Goal: Task Accomplishment & Management: Use online tool/utility

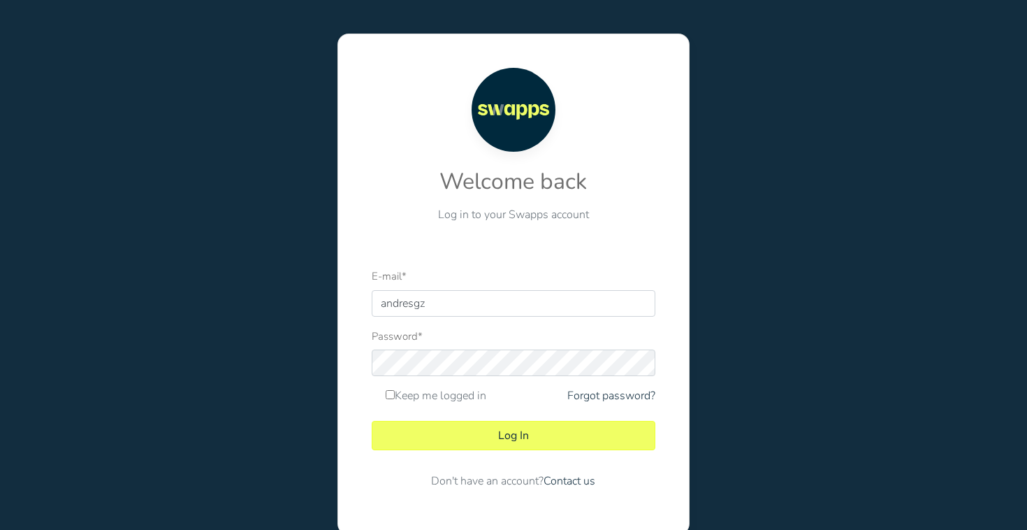
click at [372, 317] on div at bounding box center [372, 317] width 0 height 0
type input "andres@swapps.com"
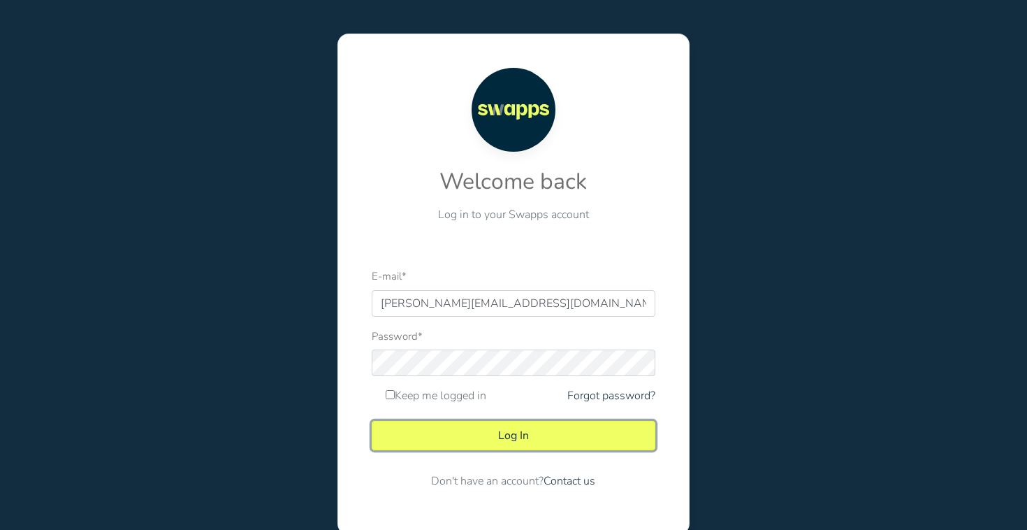
click at [566, 427] on button "Log In" at bounding box center [513, 435] width 283 height 29
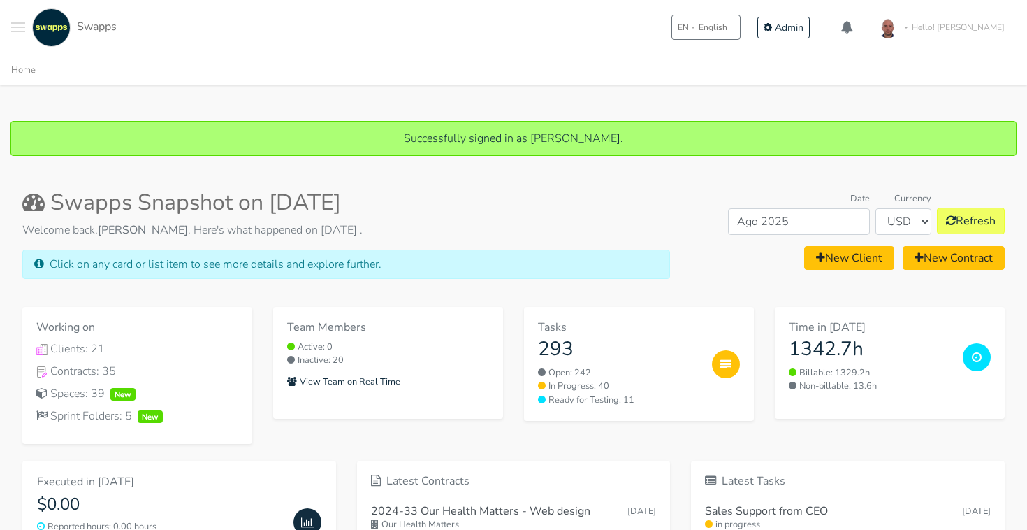
click at [543, 95] on button "Later" at bounding box center [542, 90] width 63 height 35
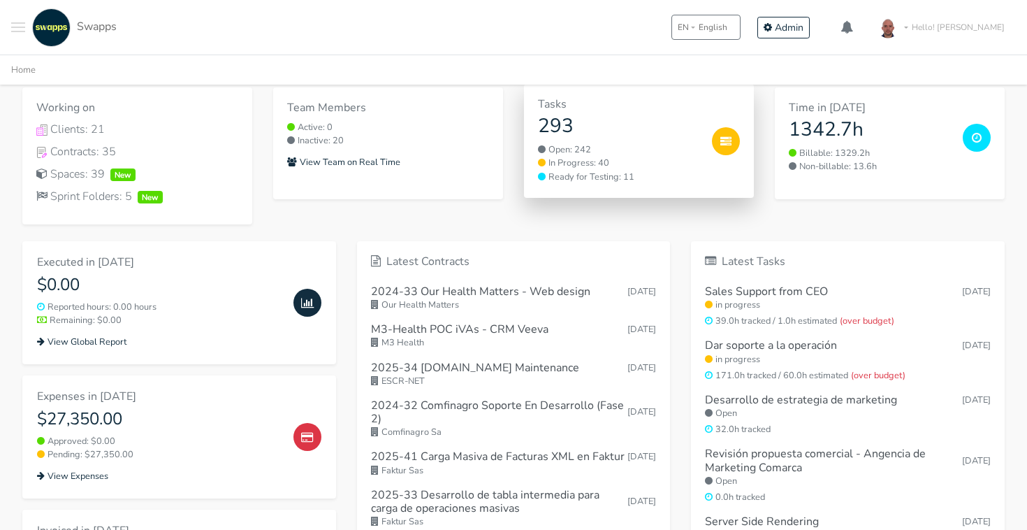
scroll to position [238, 0]
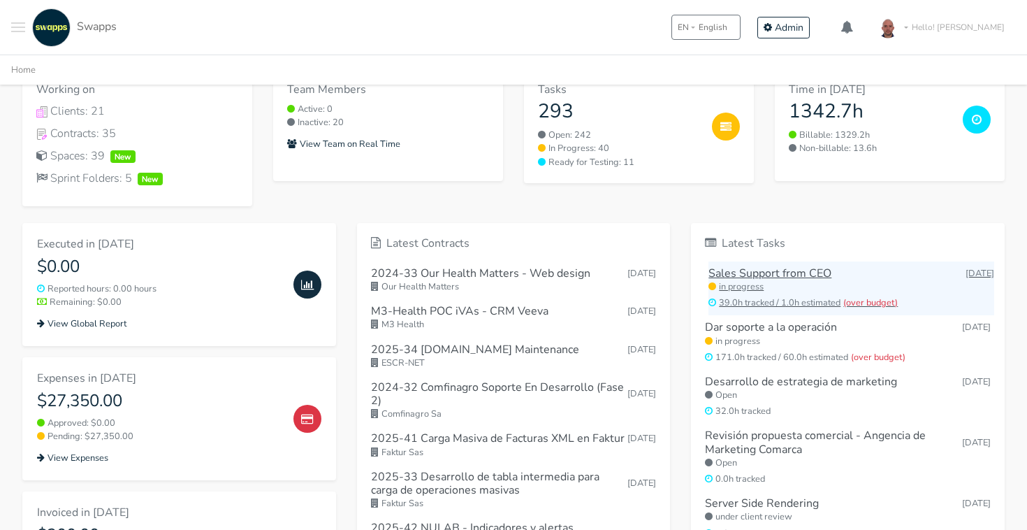
click at [800, 275] on h6 "Sales Support from CEO" at bounding box center [770, 273] width 123 height 13
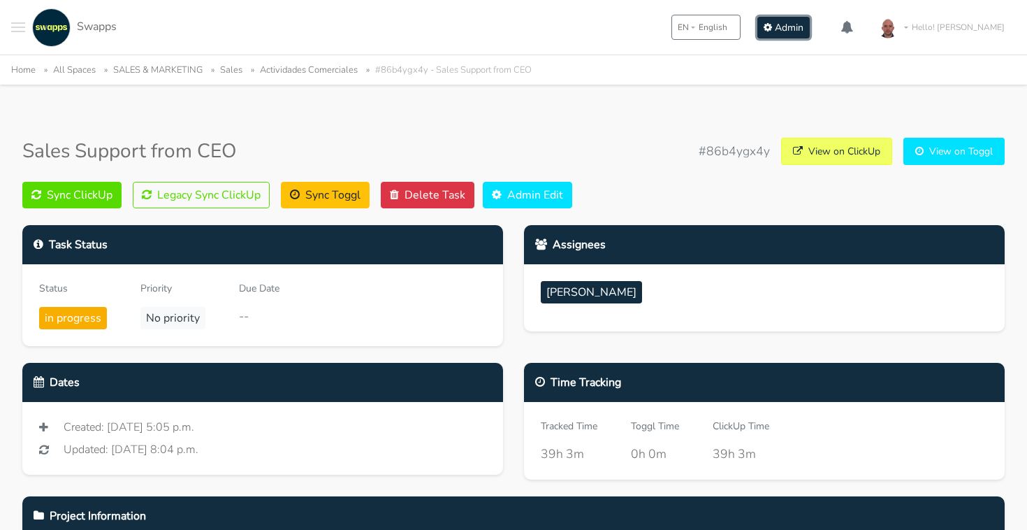
click at [804, 26] on span "Admin" at bounding box center [789, 27] width 29 height 13
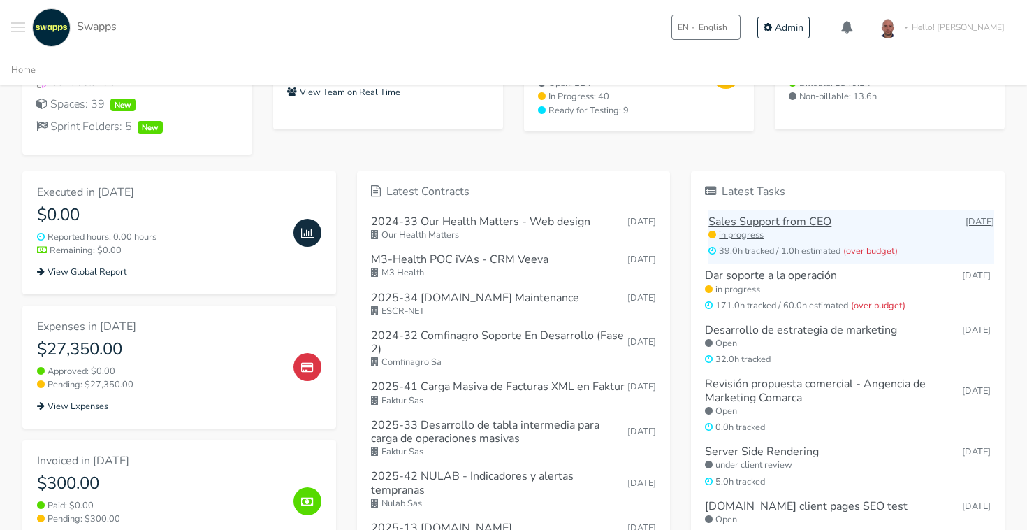
click at [748, 211] on link "Sales Support from CEO Aug 31, 2025 in progress (over budget)" at bounding box center [852, 237] width 286 height 55
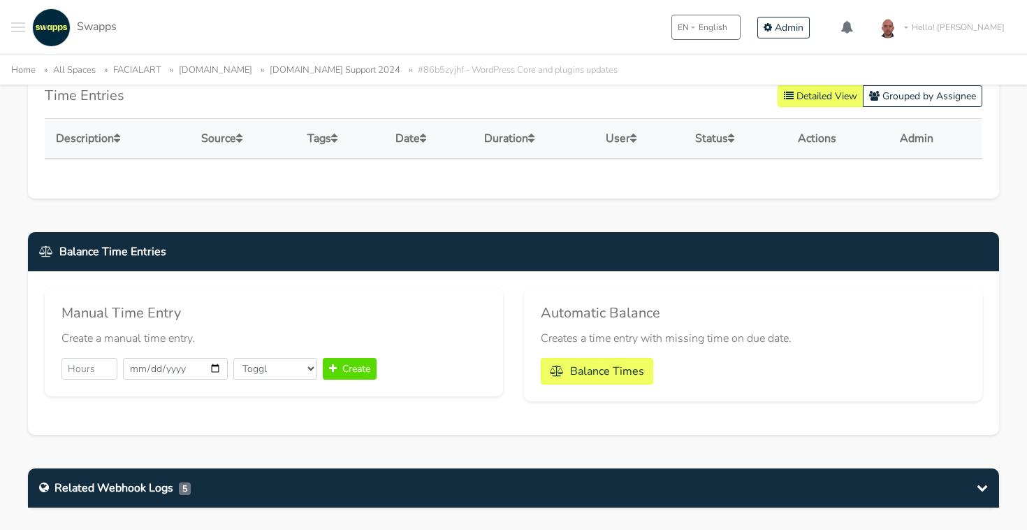
scroll to position [934, 0]
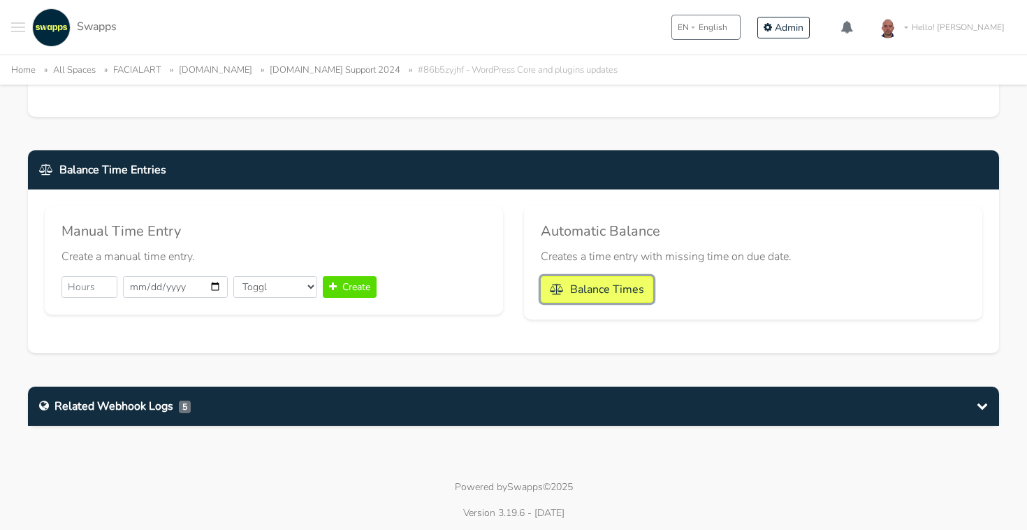
click at [630, 280] on button "Balance Times" at bounding box center [597, 289] width 113 height 27
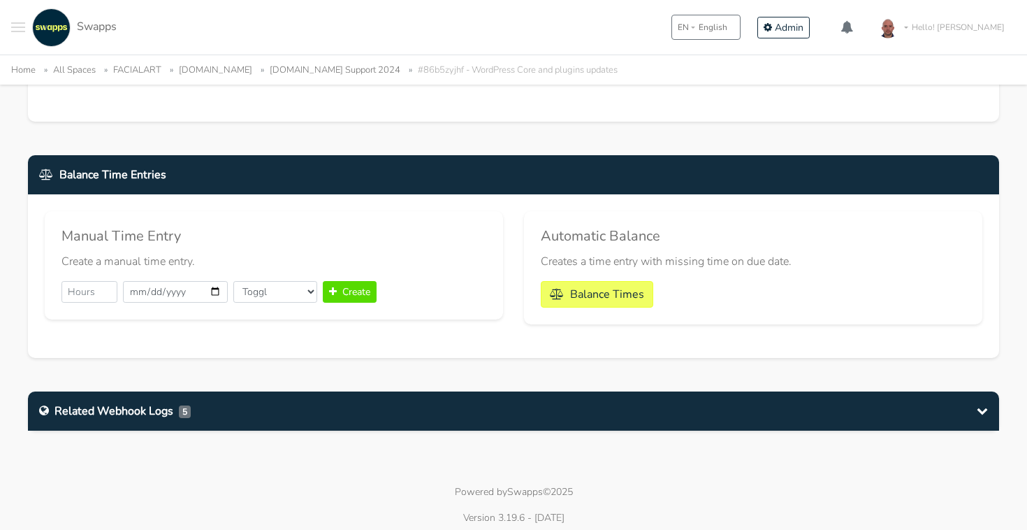
scroll to position [1127, 0]
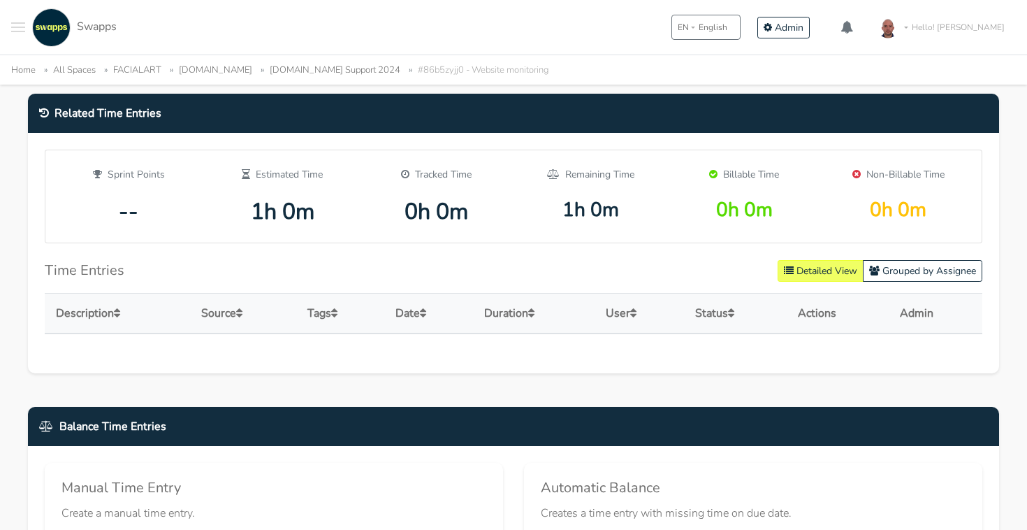
scroll to position [934, 0]
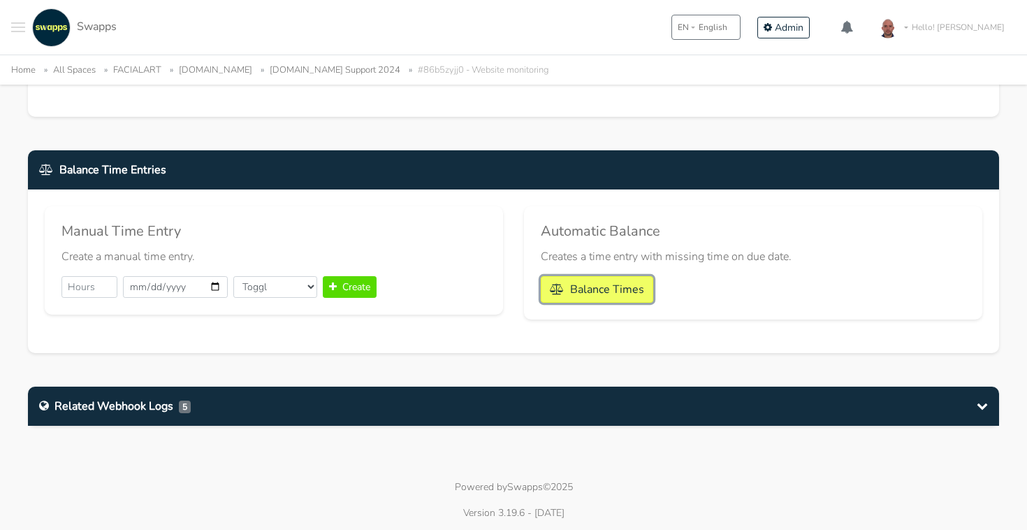
click at [614, 286] on button "Balance Times" at bounding box center [597, 289] width 113 height 27
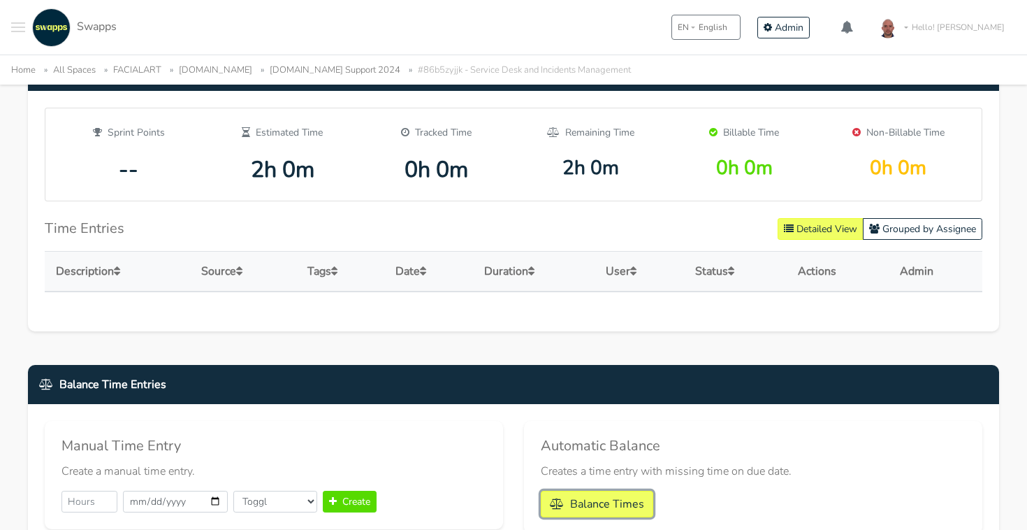
click at [620, 500] on button "Balance Times" at bounding box center [597, 504] width 113 height 27
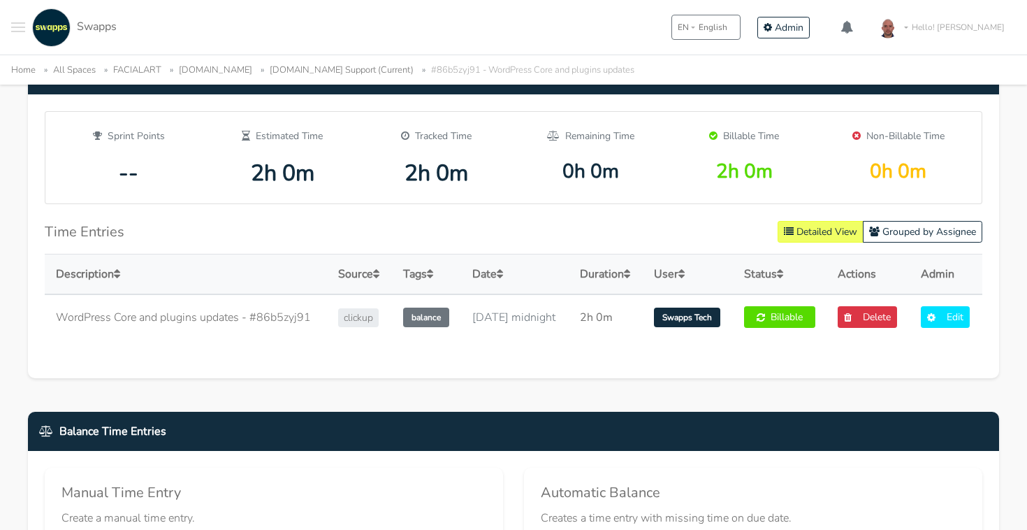
scroll to position [697, 0]
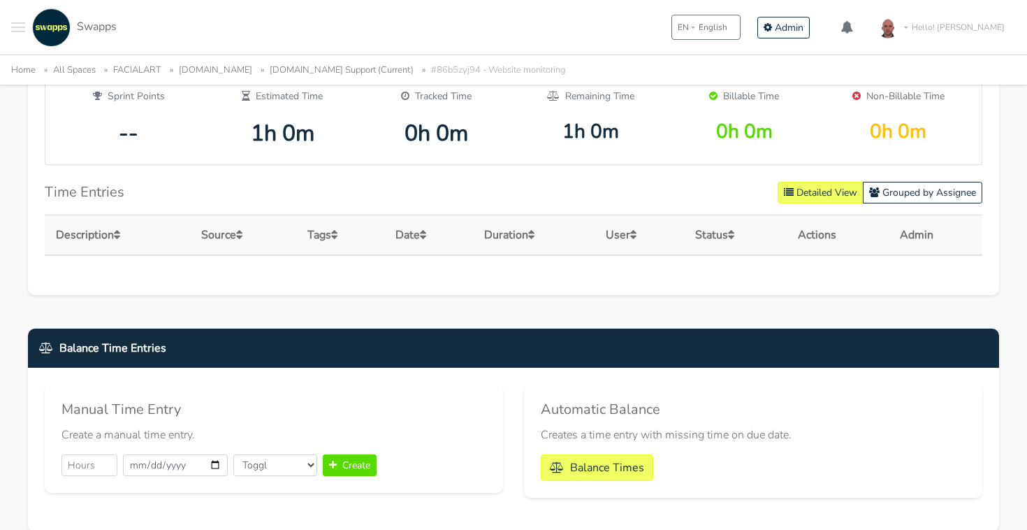
scroll to position [746, 0]
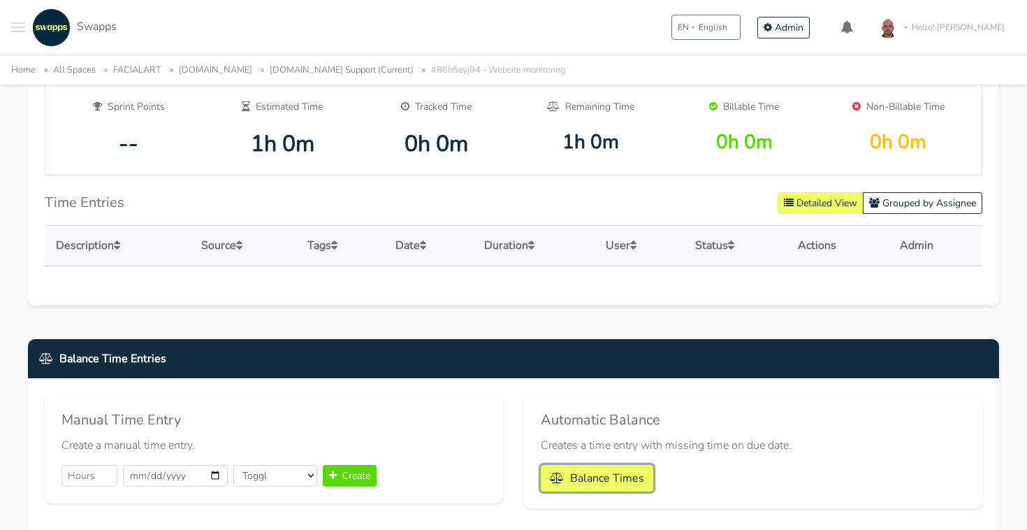
click at [577, 469] on button "Balance Times" at bounding box center [597, 478] width 113 height 27
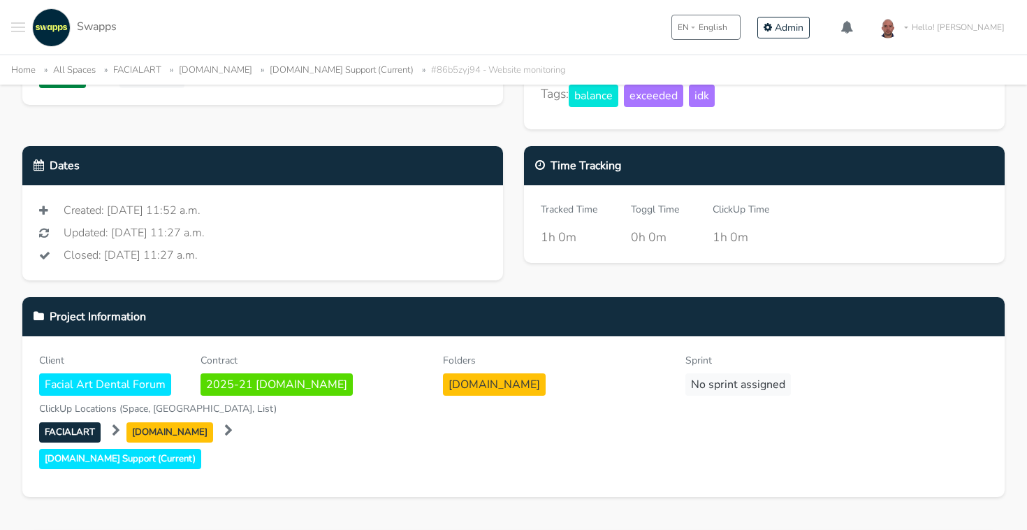
scroll to position [263, 0]
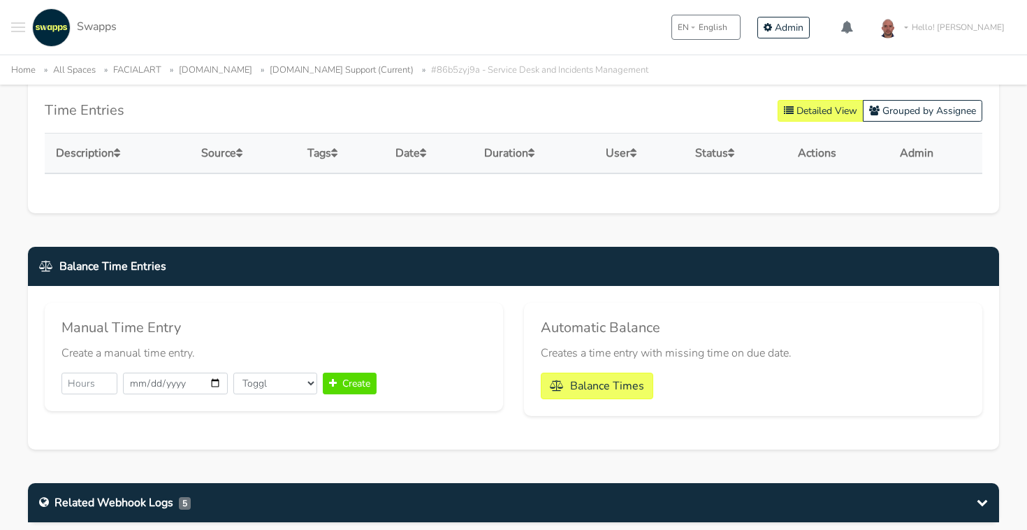
scroll to position [868, 0]
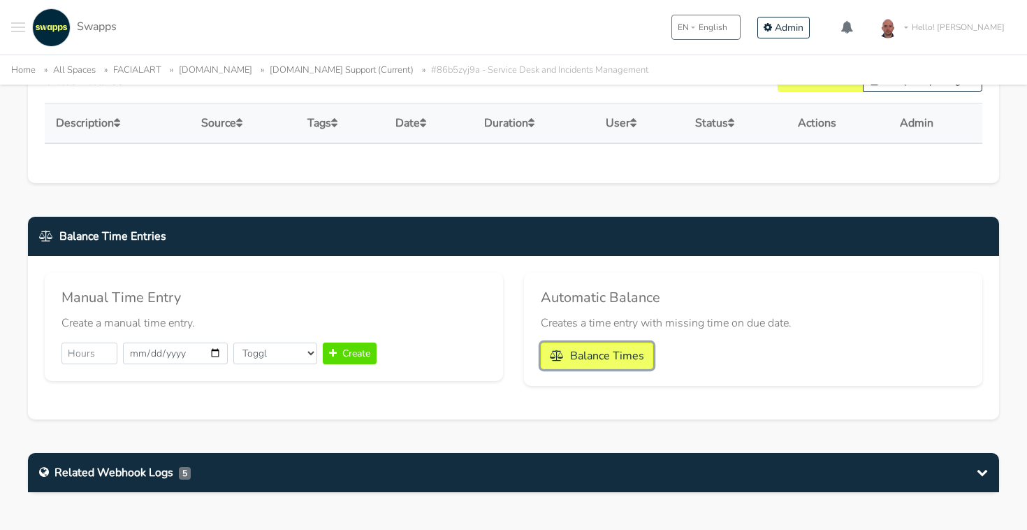
click at [623, 356] on button "Balance Times" at bounding box center [597, 355] width 113 height 27
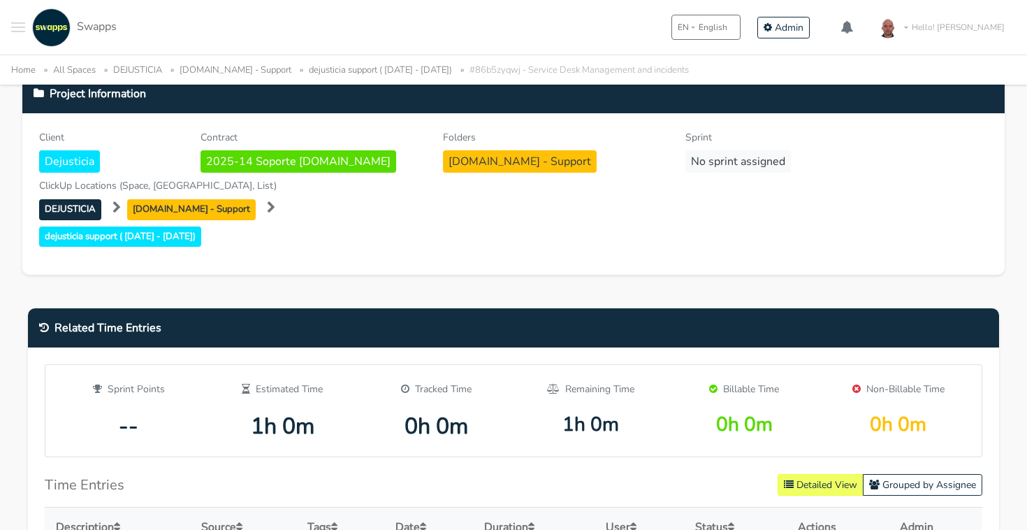
scroll to position [917, 0]
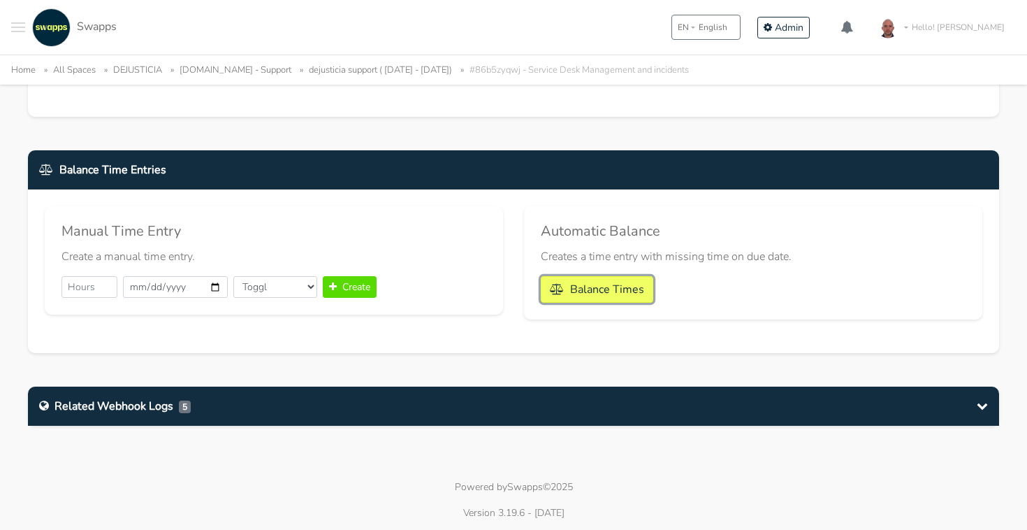
click at [610, 280] on button "Balance Times" at bounding box center [597, 289] width 113 height 27
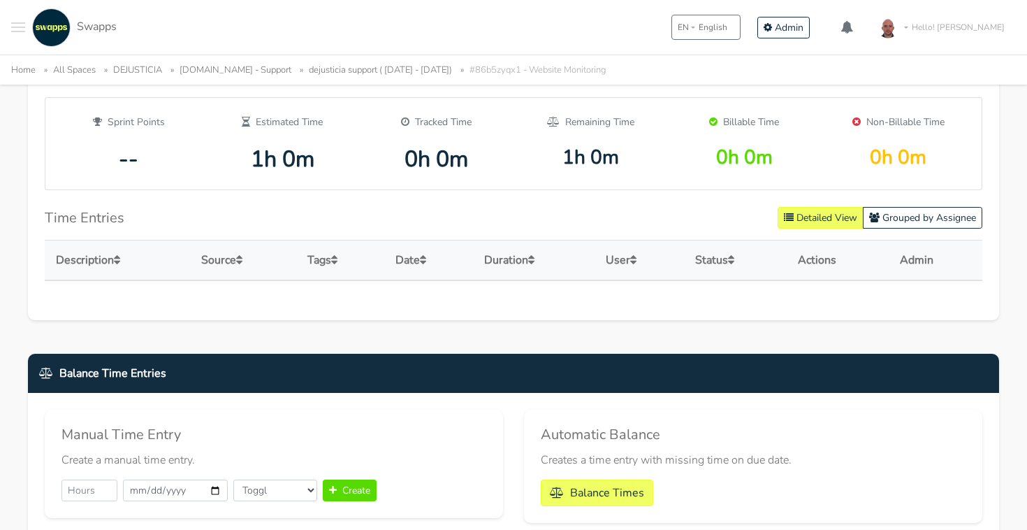
scroll to position [725, 0]
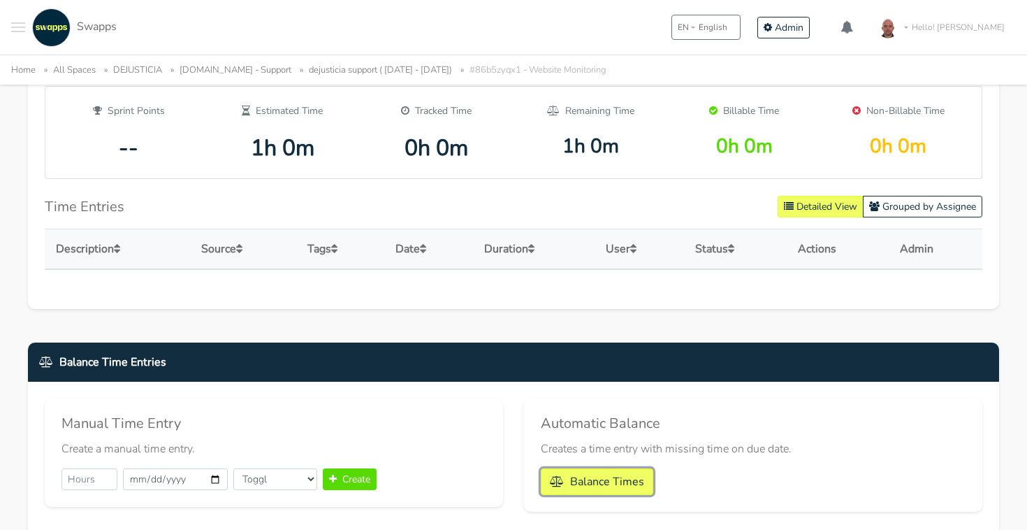
click at [625, 491] on button "Balance Times" at bounding box center [597, 481] width 113 height 27
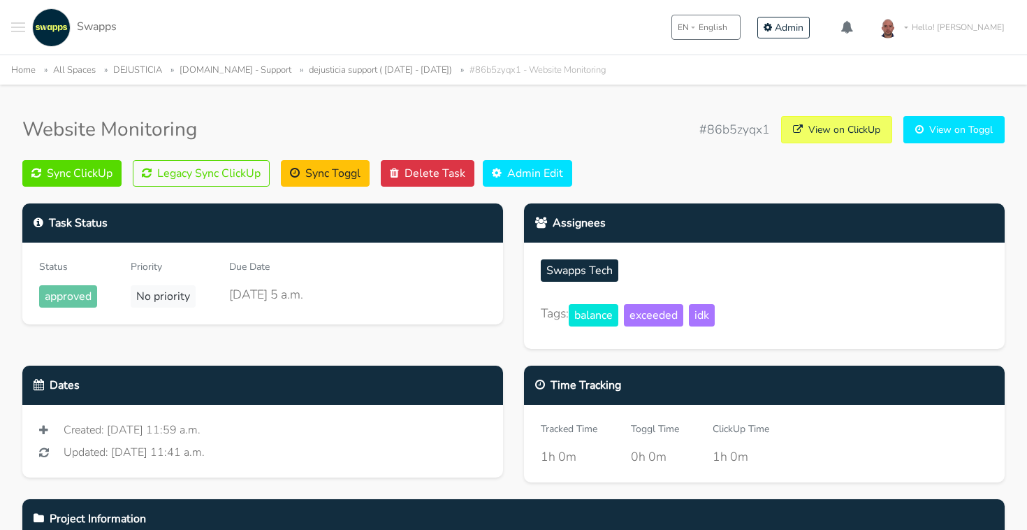
scroll to position [123, 0]
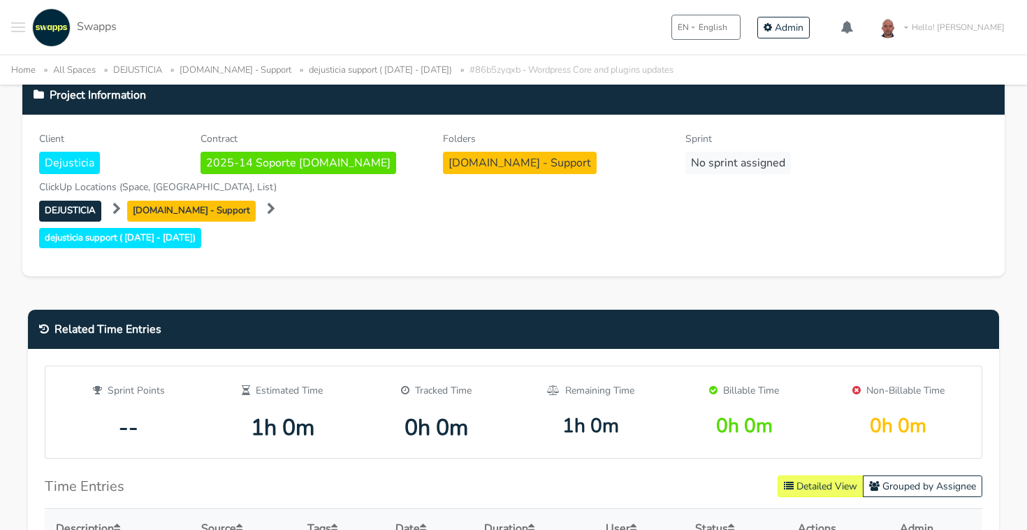
scroll to position [917, 0]
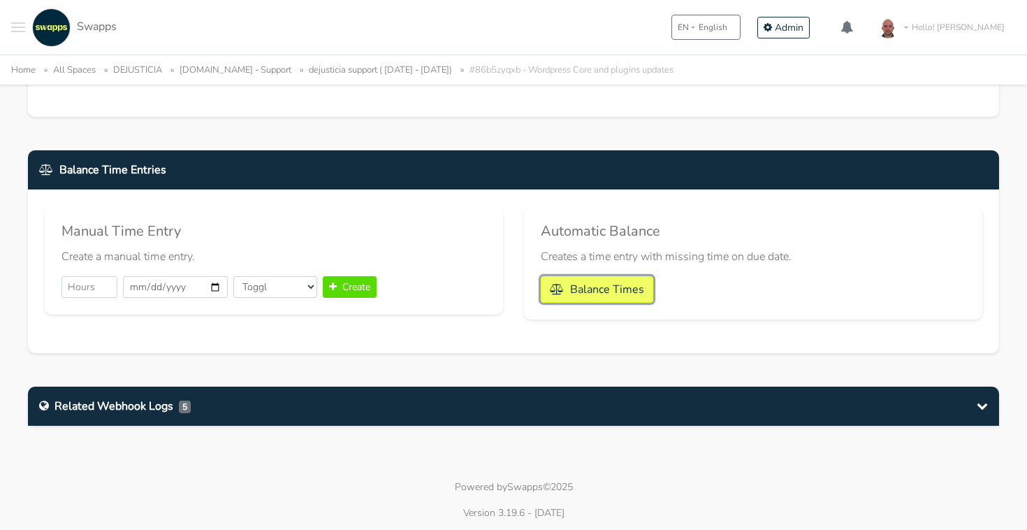
click at [634, 288] on button "Balance Times" at bounding box center [597, 289] width 113 height 27
